Goal: Information Seeking & Learning: Learn about a topic

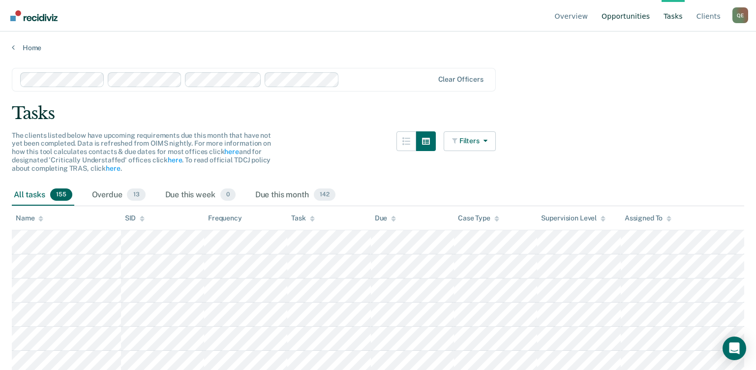
click at [641, 15] on link "Opportunities" at bounding box center [626, 15] width 52 height 31
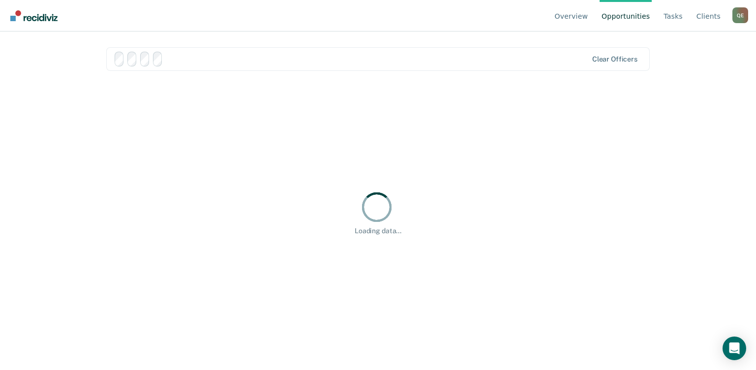
click at [641, 15] on link "Opportunities" at bounding box center [626, 15] width 52 height 31
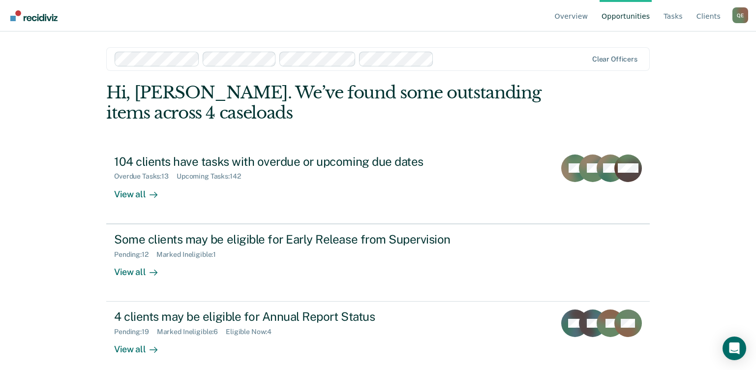
scroll to position [9, 0]
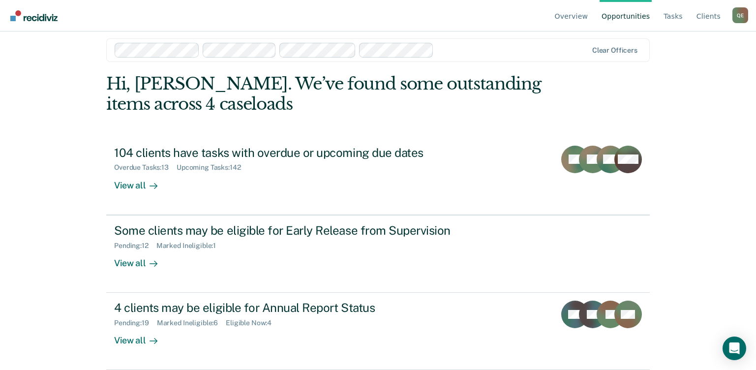
click at [621, 11] on link "Opportunities" at bounding box center [626, 15] width 52 height 31
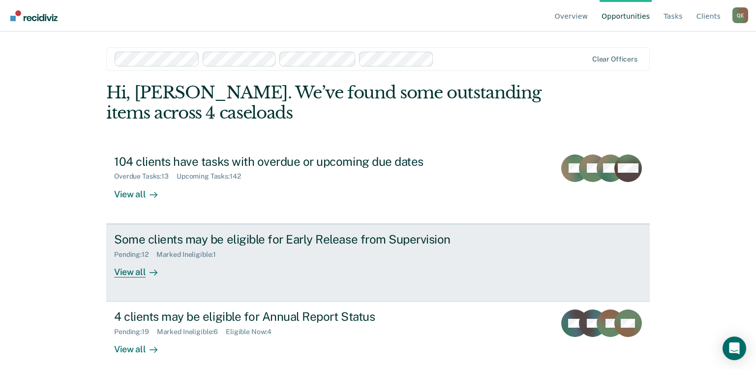
click at [120, 265] on div "View all" at bounding box center [141, 267] width 55 height 19
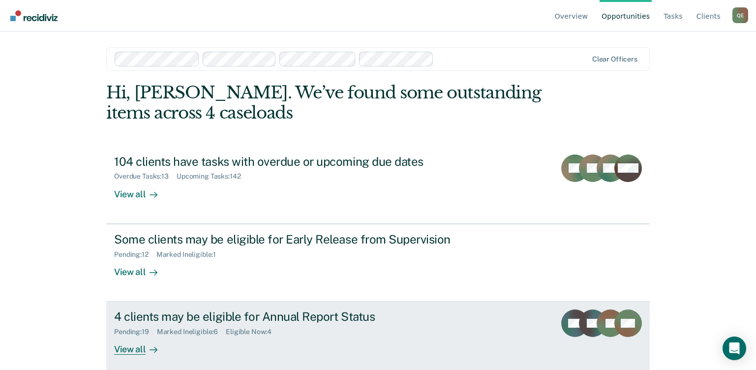
click at [169, 317] on div "4 clients may be eligible for Annual Report Status" at bounding box center [286, 317] width 345 height 14
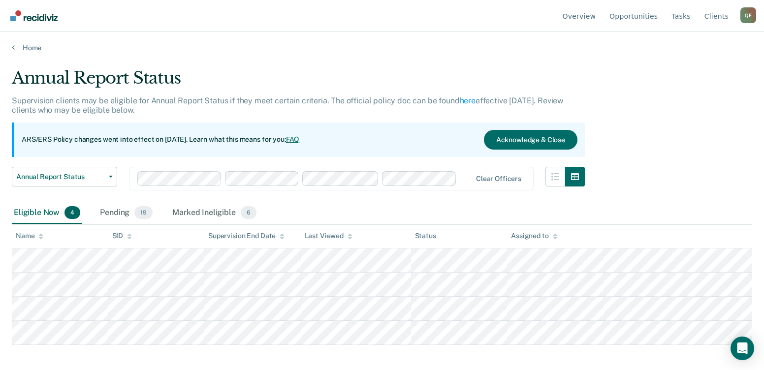
click at [169, 317] on div "Overview Opportunities Tasks Client s [PERSON_NAME] Q E Profile How it works Lo…" at bounding box center [382, 185] width 764 height 370
click at [671, 122] on div "Annual Report Status Supervision clients may be eligible for Annual Report Stat…" at bounding box center [382, 182] width 740 height 228
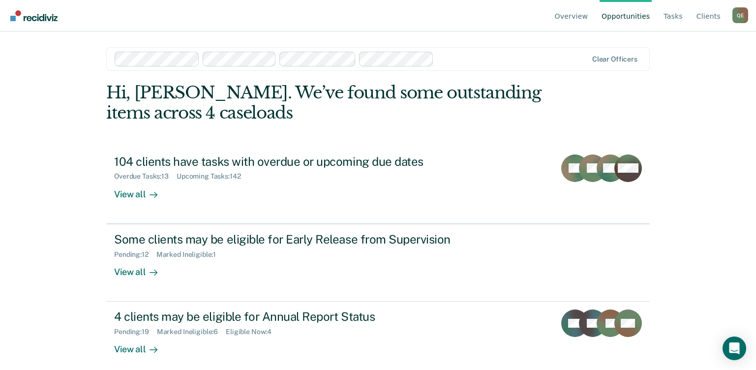
scroll to position [9, 0]
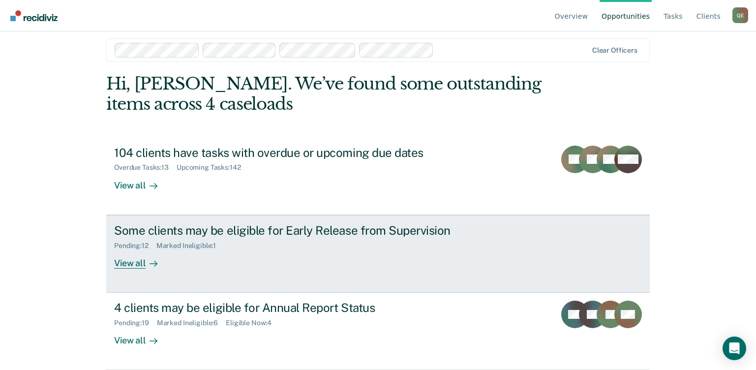
click at [134, 260] on div "View all" at bounding box center [141, 258] width 55 height 19
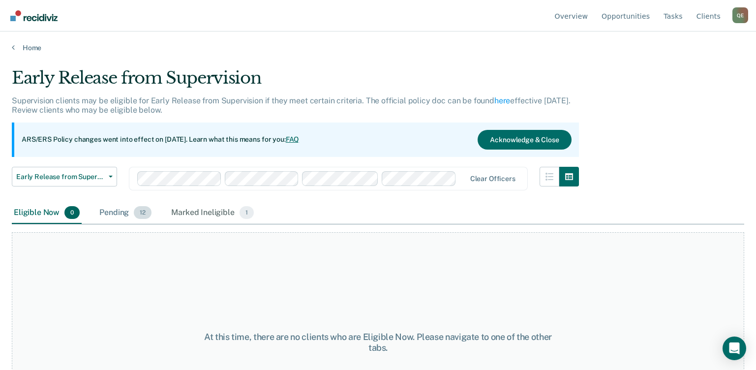
click at [124, 215] on div "Pending 12" at bounding box center [125, 213] width 56 height 22
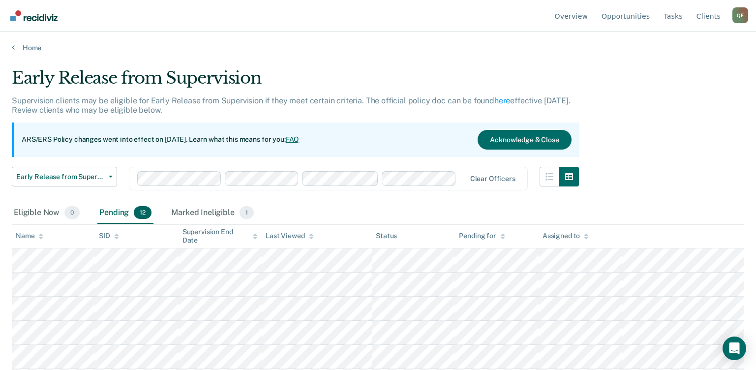
click at [161, 59] on main "Early Release from Supervision Supervision clients may be eligible for Early Re…" at bounding box center [378, 209] width 756 height 315
click at [629, 17] on link "Opportunities" at bounding box center [626, 15] width 52 height 31
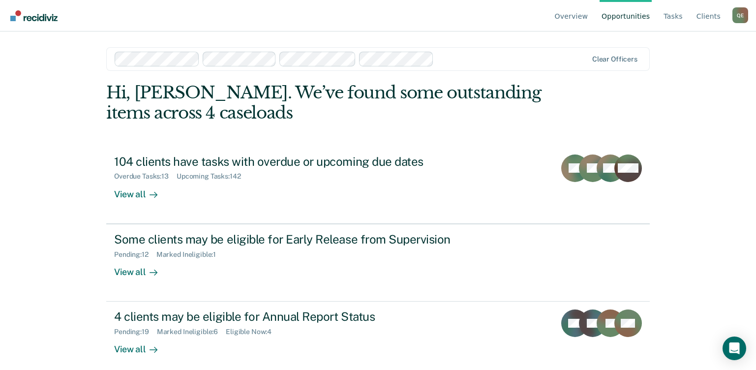
scroll to position [9, 0]
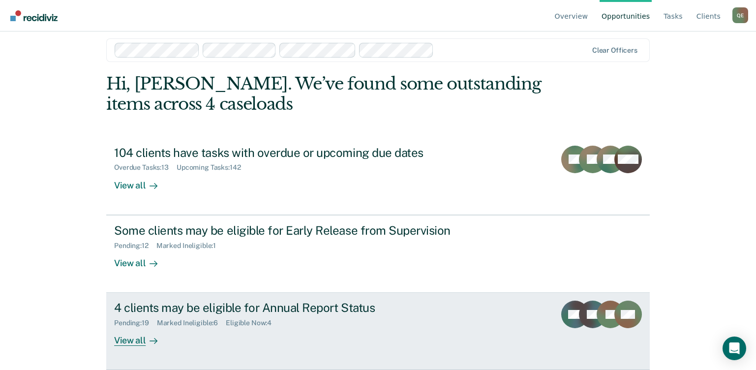
click at [118, 342] on div "View all" at bounding box center [141, 336] width 55 height 19
